Goal: Find specific page/section: Find specific page/section

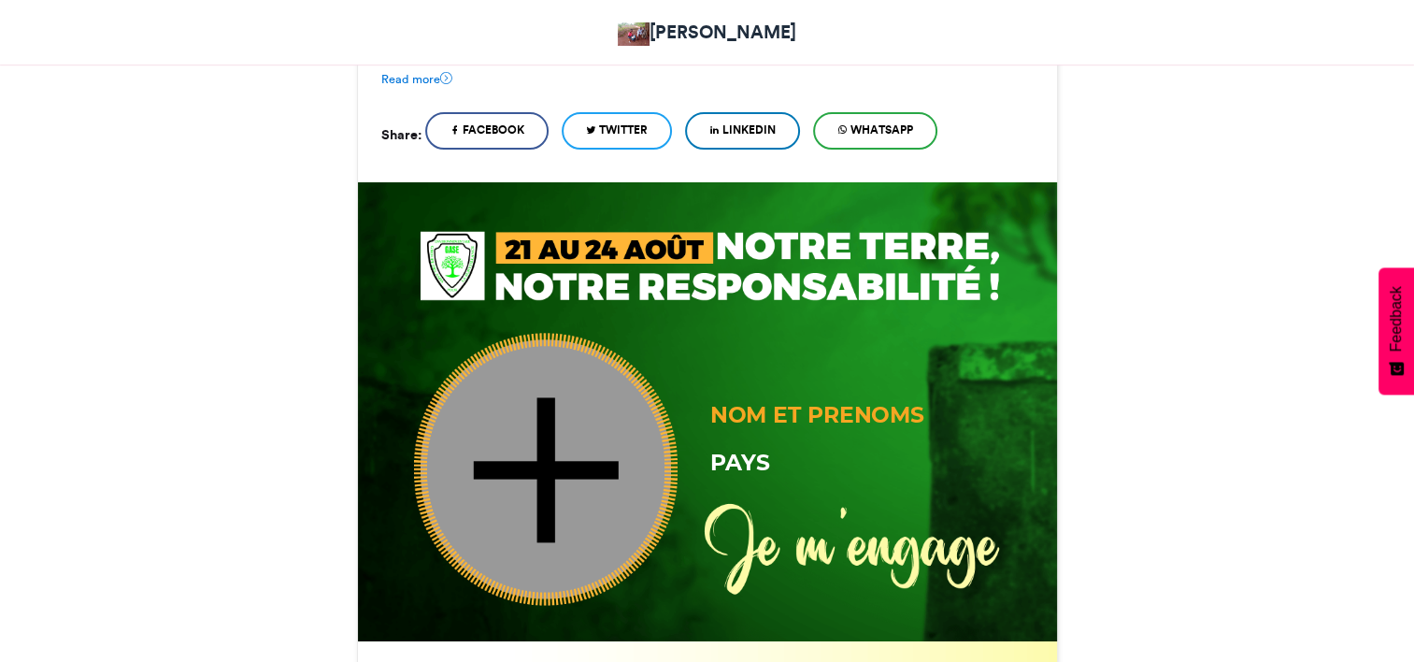
scroll to position [361, 0]
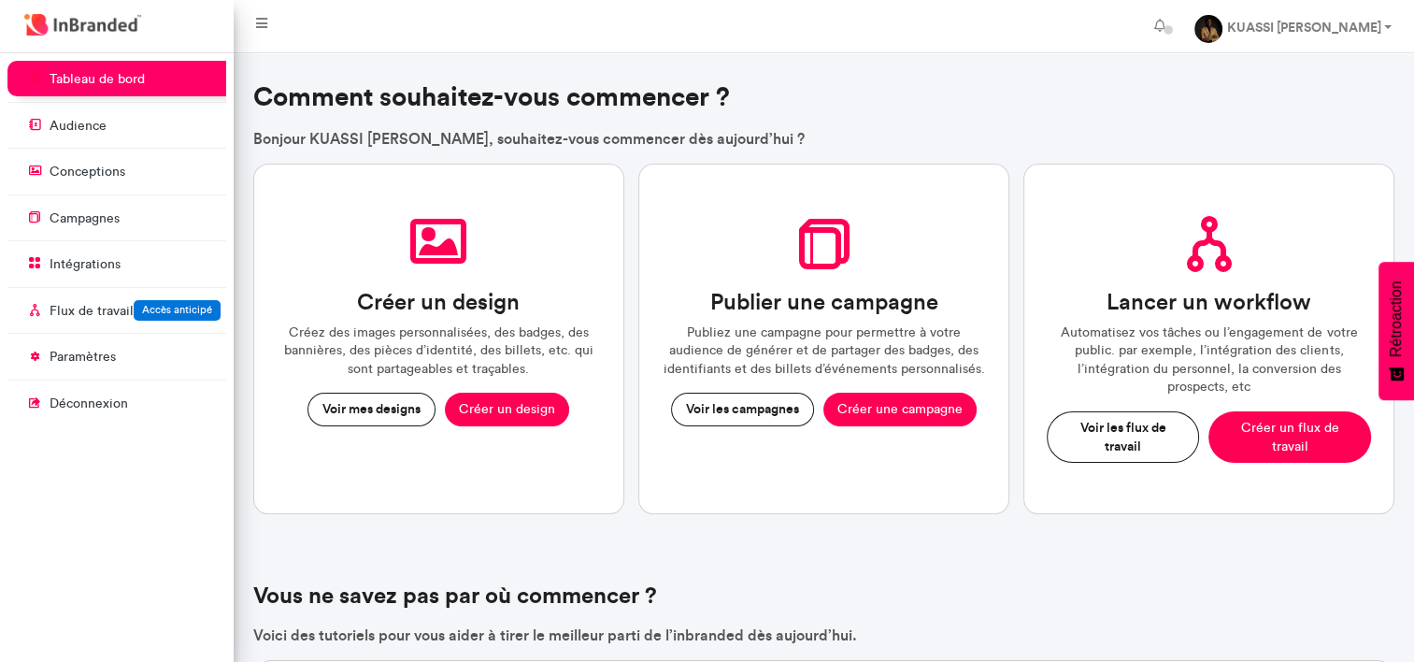
scroll to position [8, 0]
drag, startPoint x: 0, startPoint y: 0, endPoint x: 748, endPoint y: 407, distance: 851.4
click at [748, 407] on button "Voir les campagnes" at bounding box center [742, 410] width 143 height 34
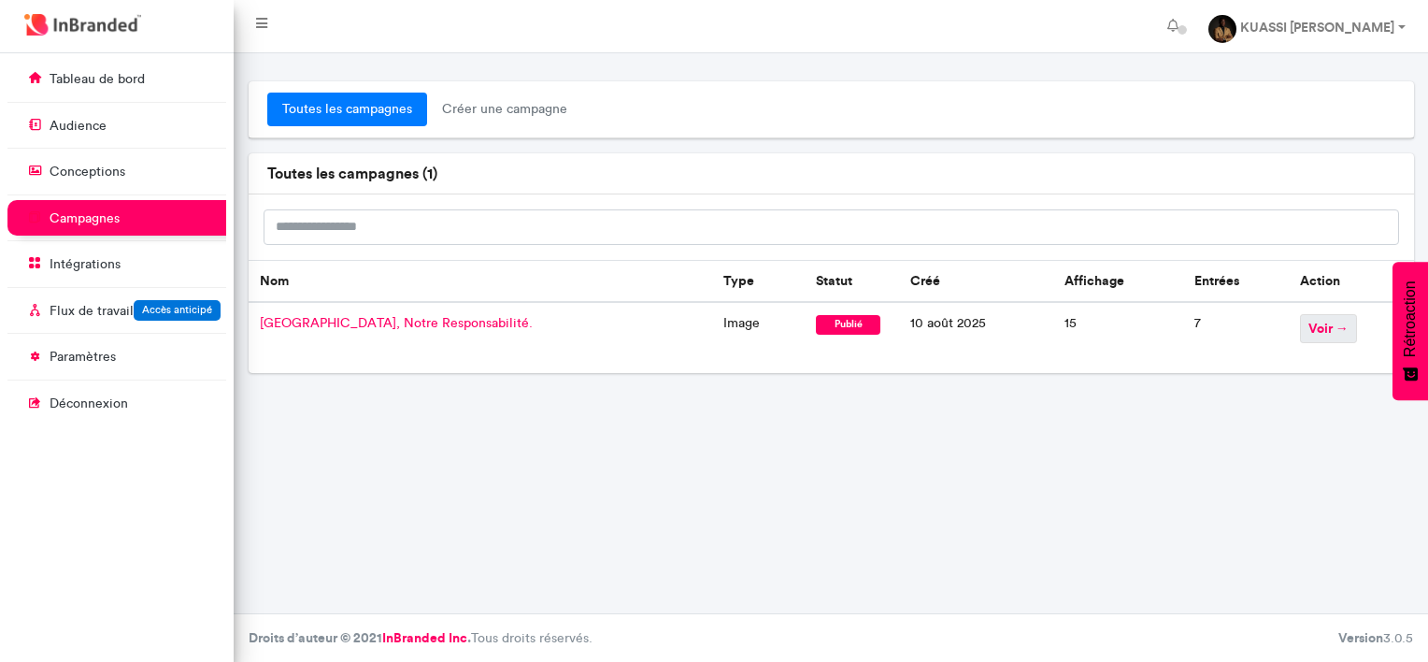
click at [1319, 318] on span "Voir →" at bounding box center [1328, 328] width 57 height 29
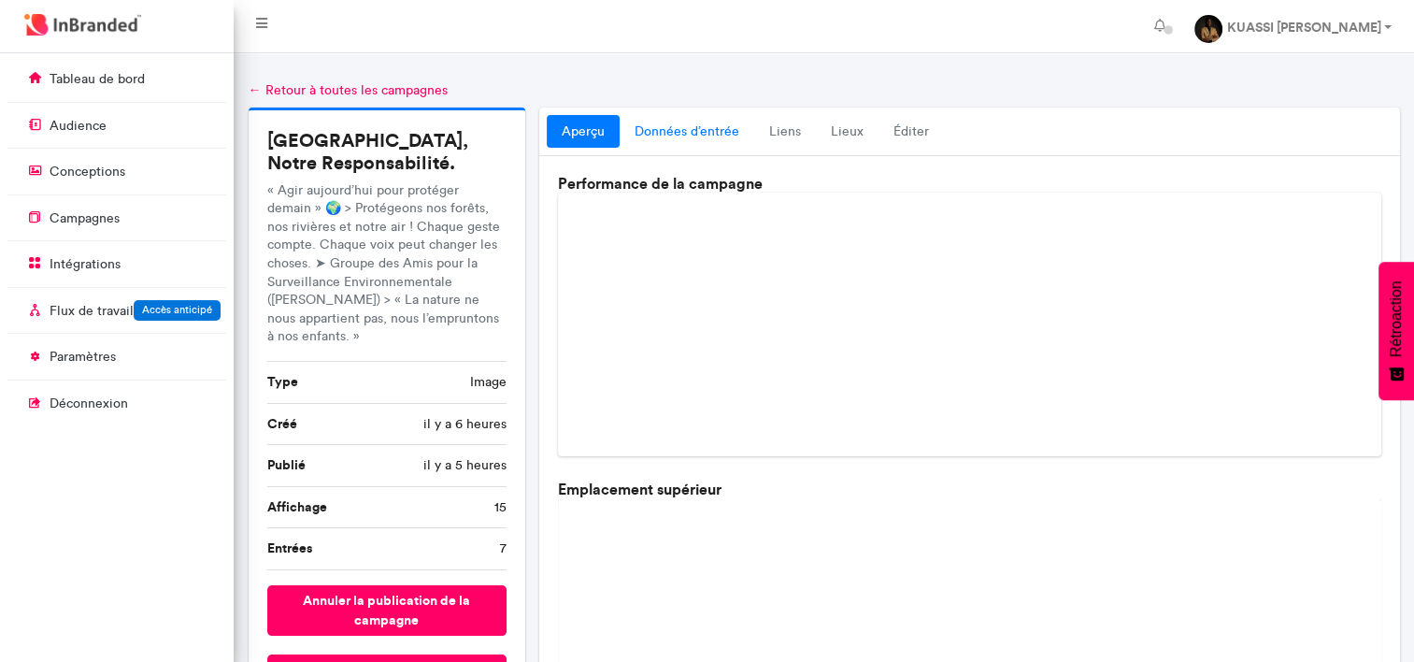
click at [692, 127] on link "Données d’entrée" at bounding box center [687, 132] width 135 height 34
